Goal: Information Seeking & Learning: Find specific fact

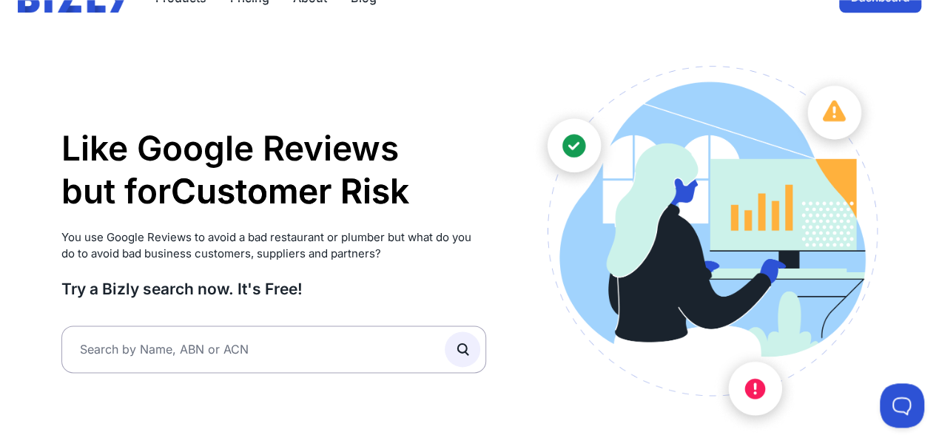
scroll to position [77, 0]
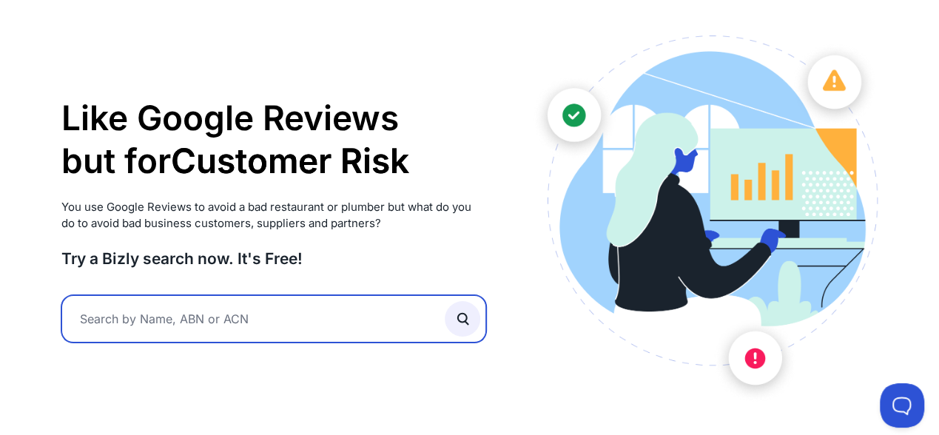
click at [104, 315] on input "text" at bounding box center [274, 318] width 426 height 47
type input "079229468"
click at [445, 301] on button "submit" at bounding box center [463, 319] width 36 height 36
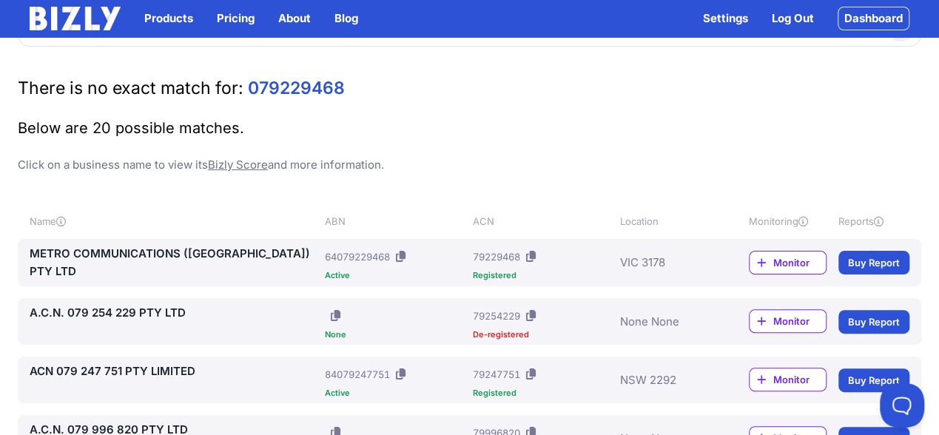
scroll to position [77, 0]
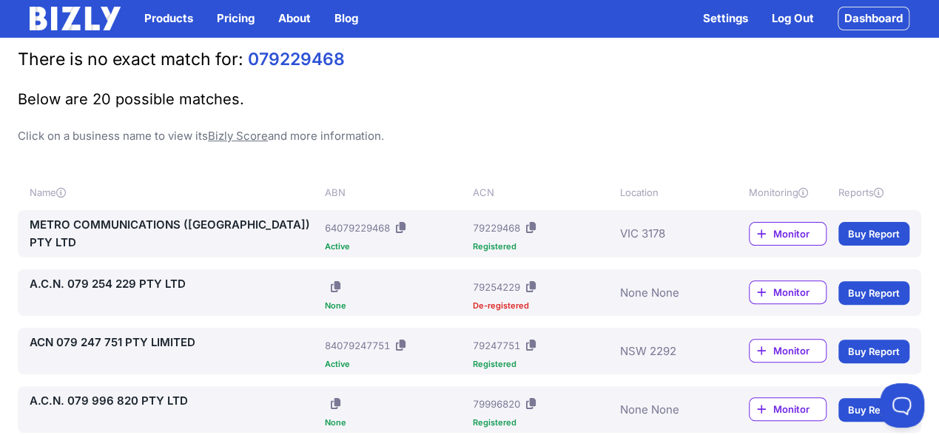
click at [174, 226] on link "METRO COMMUNICATIONS ([GEOGRAPHIC_DATA]) PTY LTD" at bounding box center [174, 234] width 289 height 36
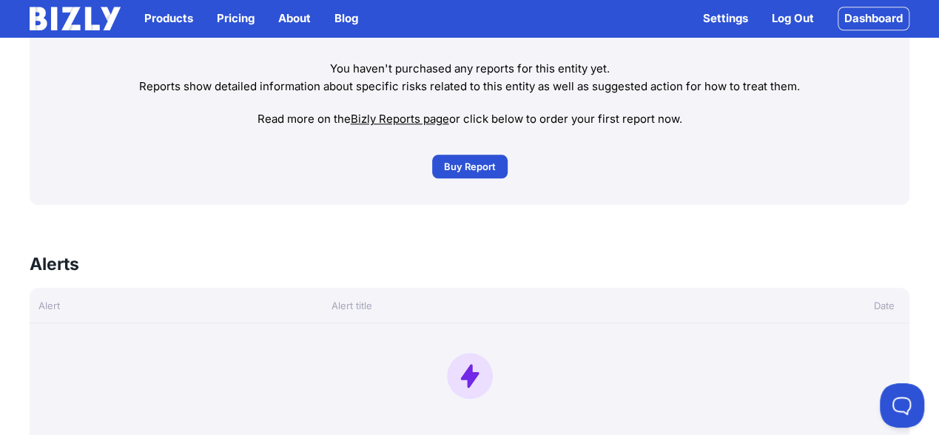
scroll to position [924, 0]
